Goal: Information Seeking & Learning: Learn about a topic

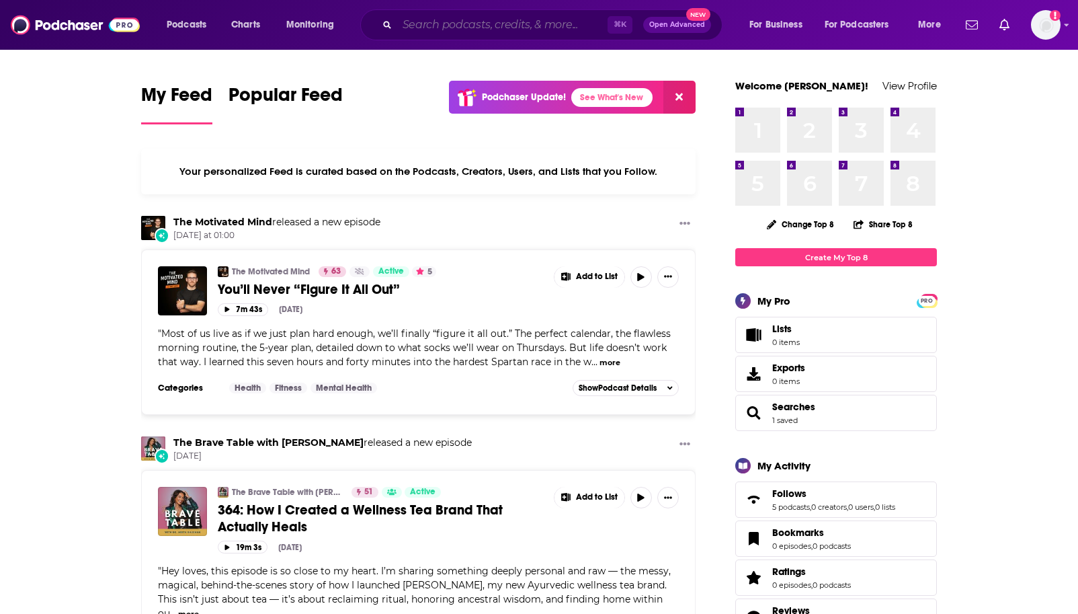
click at [474, 16] on input "Search podcasts, credits, & more..." at bounding box center [502, 25] width 210 height 22
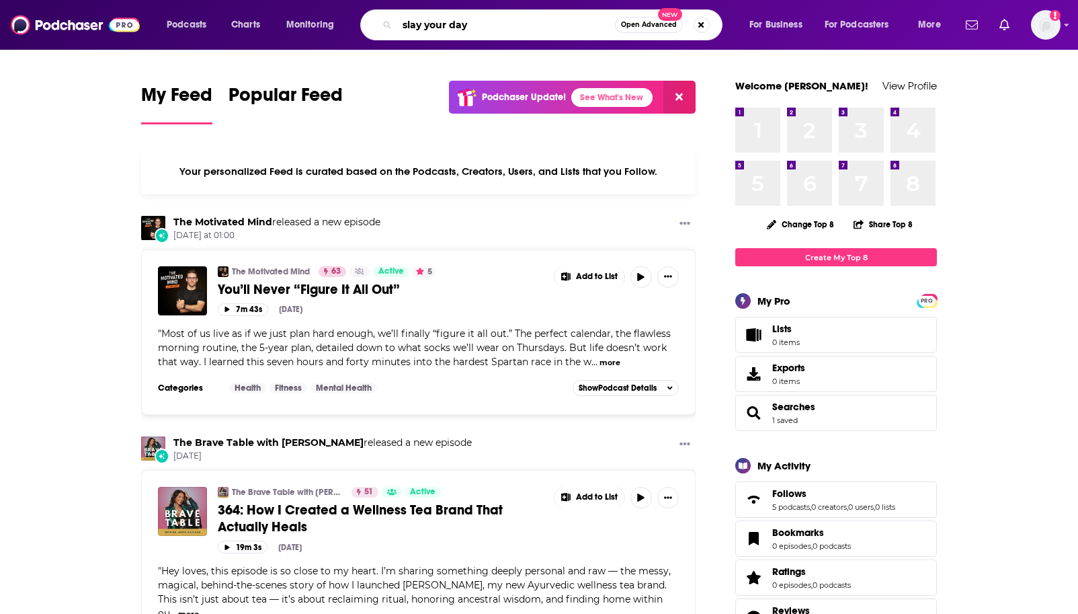
type input "slay your day"
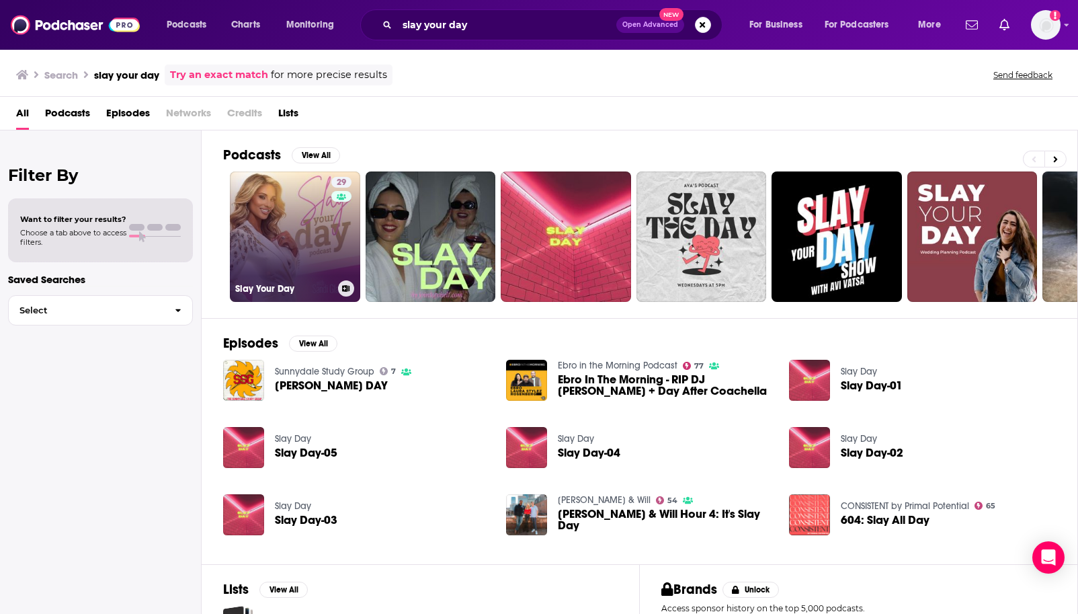
click at [300, 246] on link "29 Slay Your Day" at bounding box center [295, 236] width 130 height 130
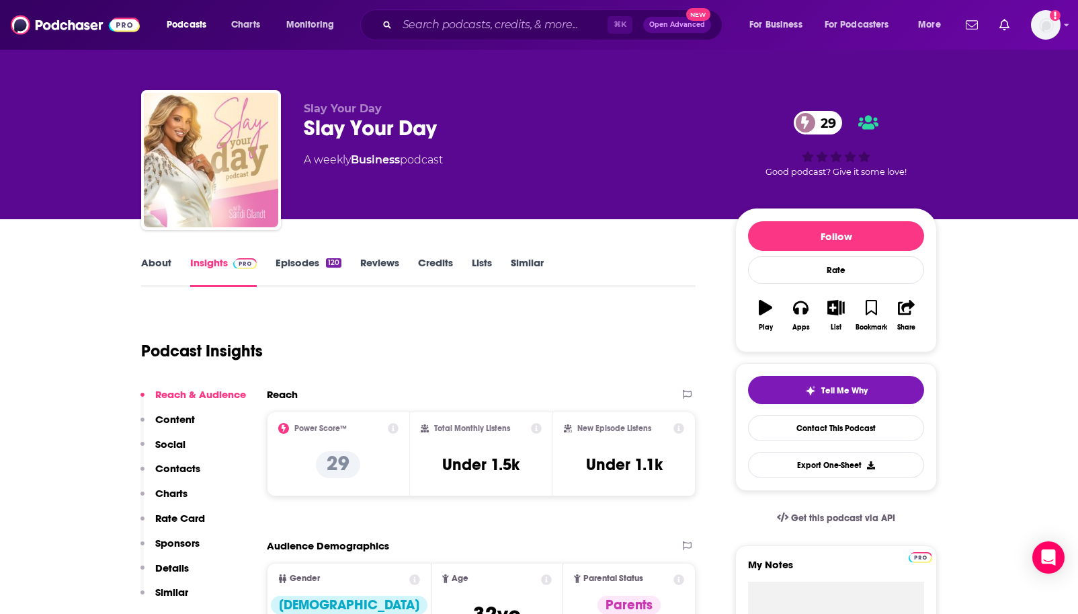
click at [323, 267] on link "Episodes 120" at bounding box center [309, 271] width 66 height 31
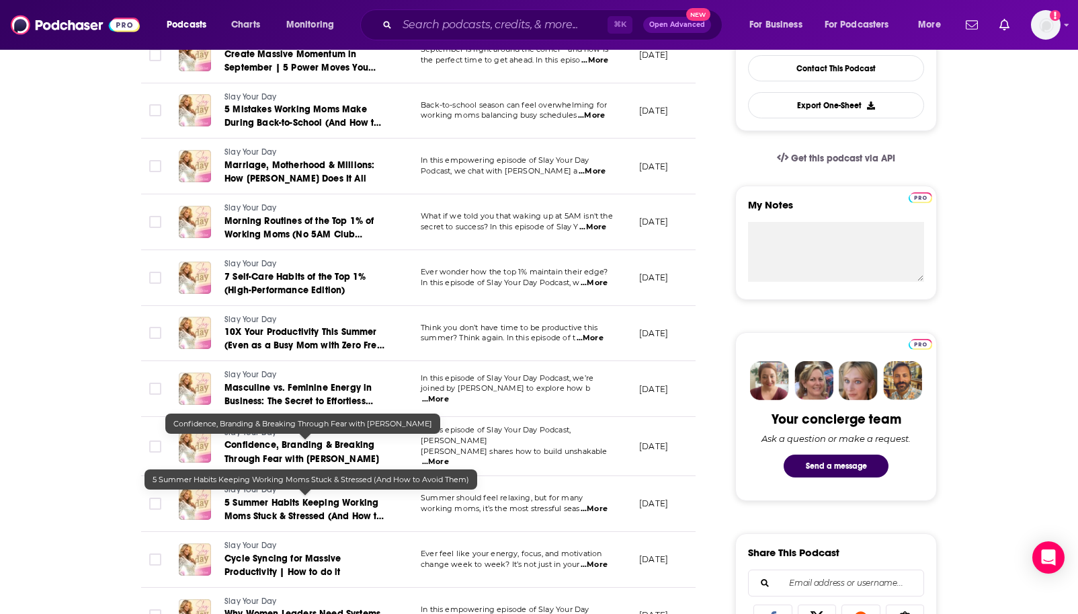
scroll to position [361, 0]
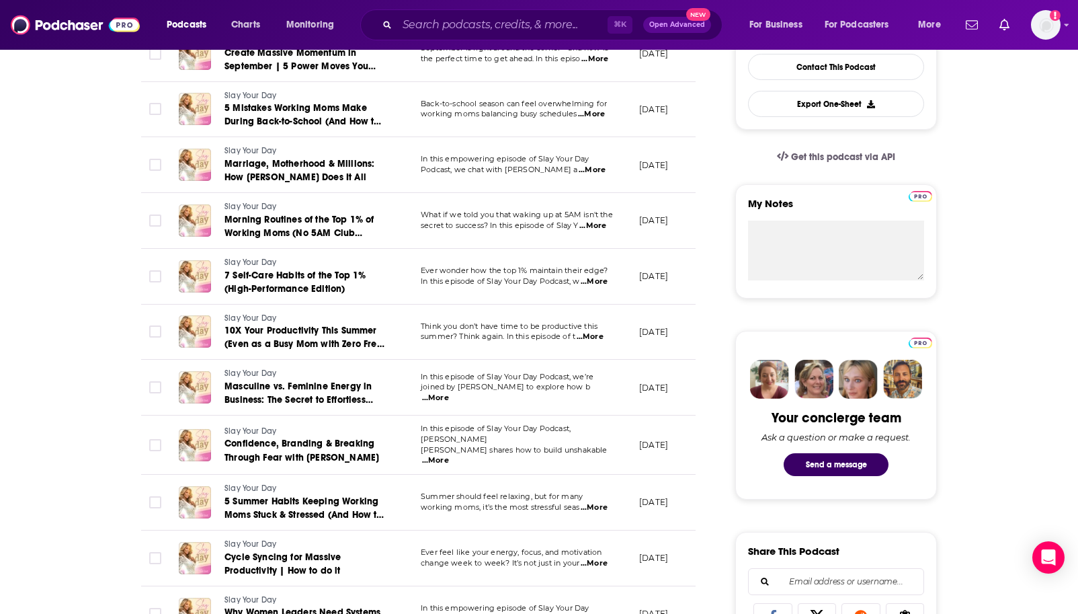
click at [449, 455] on span "...More" at bounding box center [435, 460] width 27 height 11
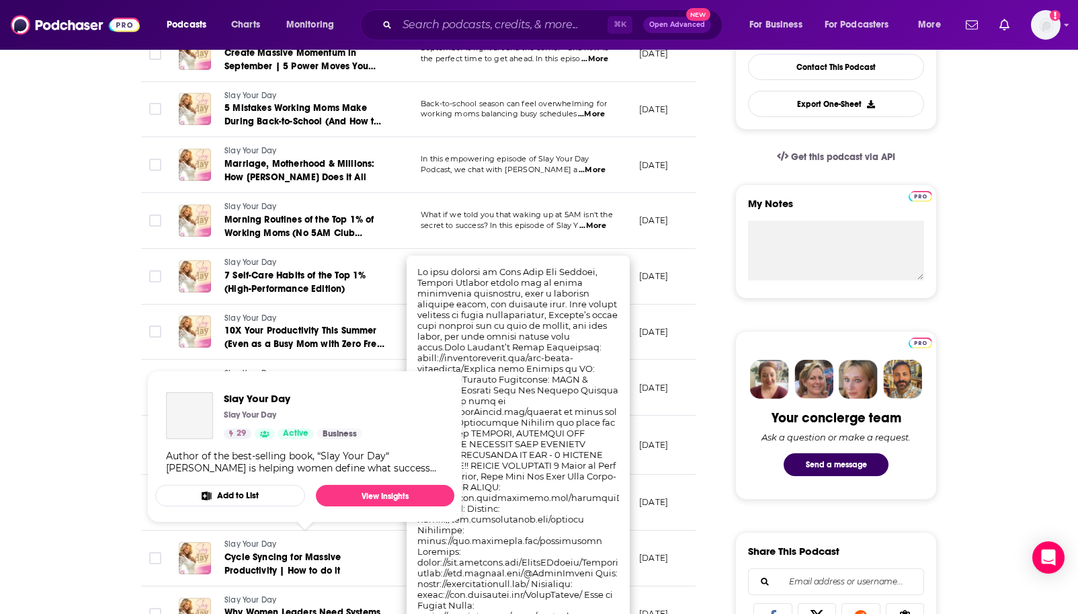
click at [364, 541] on link "Slay Your Day" at bounding box center [305, 545] width 161 height 12
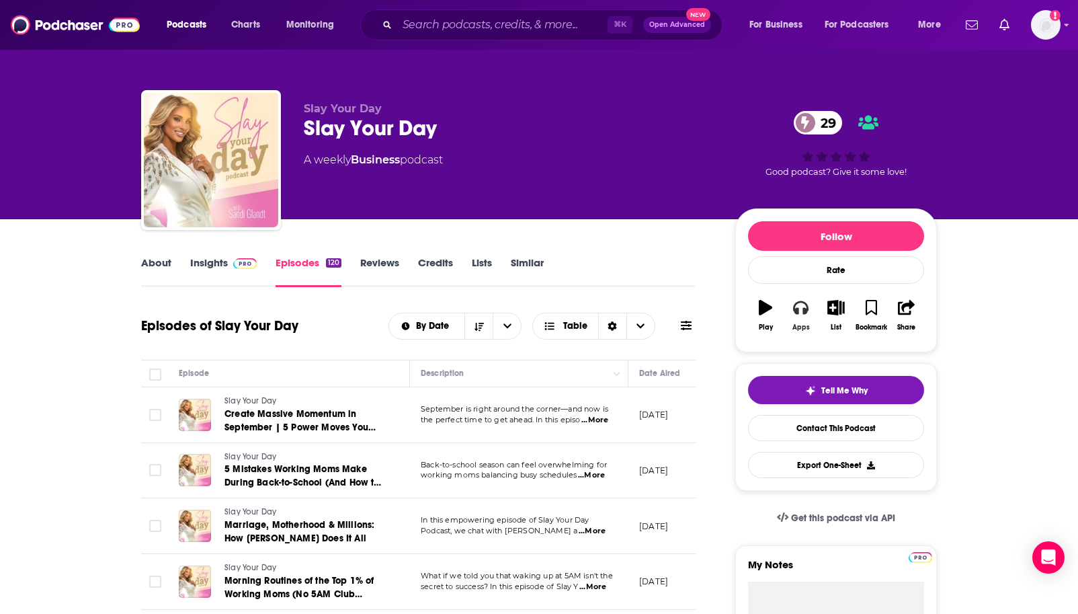
click at [801, 313] on icon "button" at bounding box center [800, 307] width 15 height 15
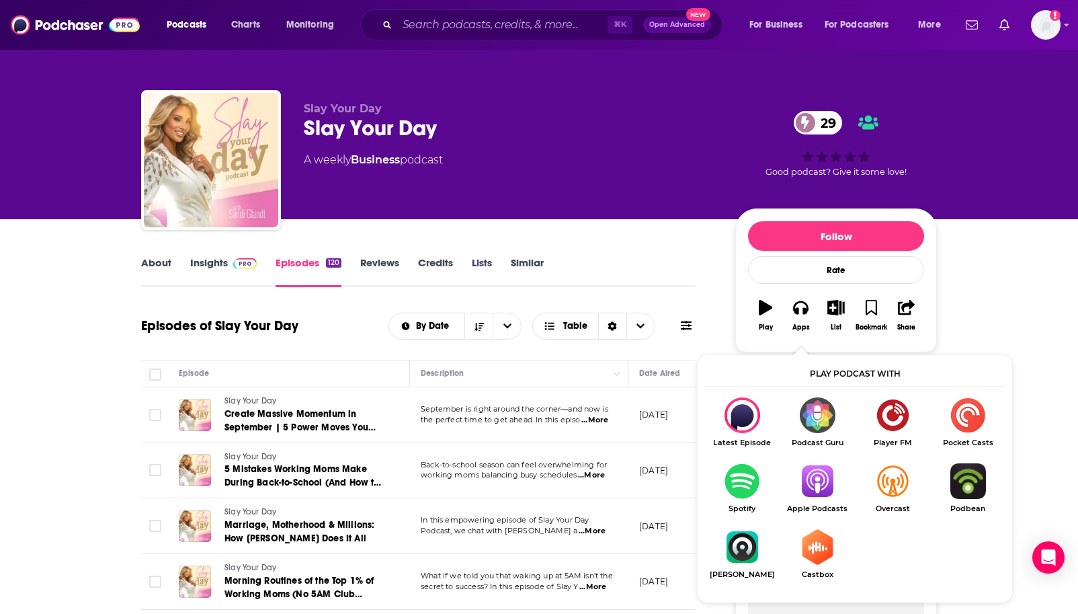
click at [802, 479] on img "Show Listen On dropdown" at bounding box center [817, 481] width 75 height 36
